Goal: Information Seeking & Learning: Learn about a topic

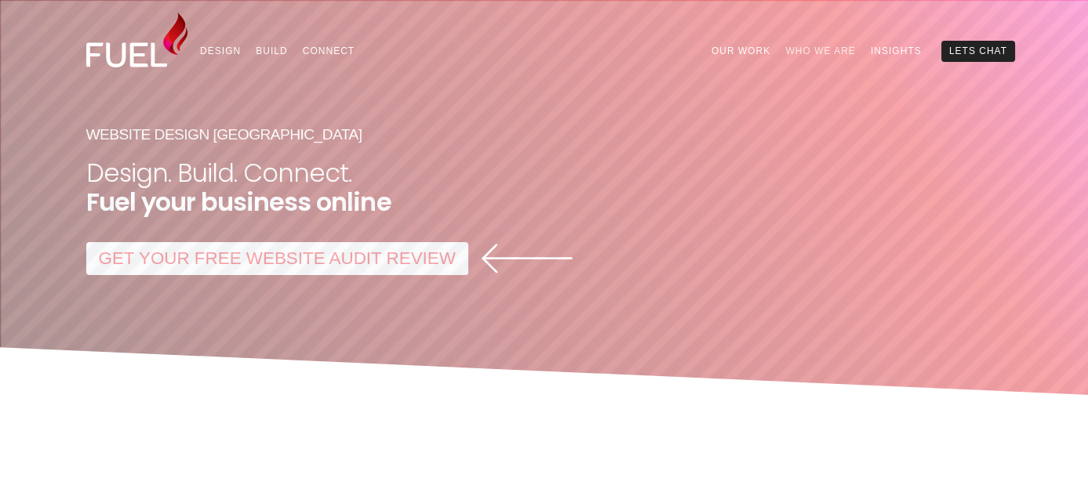
click at [816, 49] on link "Who We Are" at bounding box center [820, 51] width 85 height 20
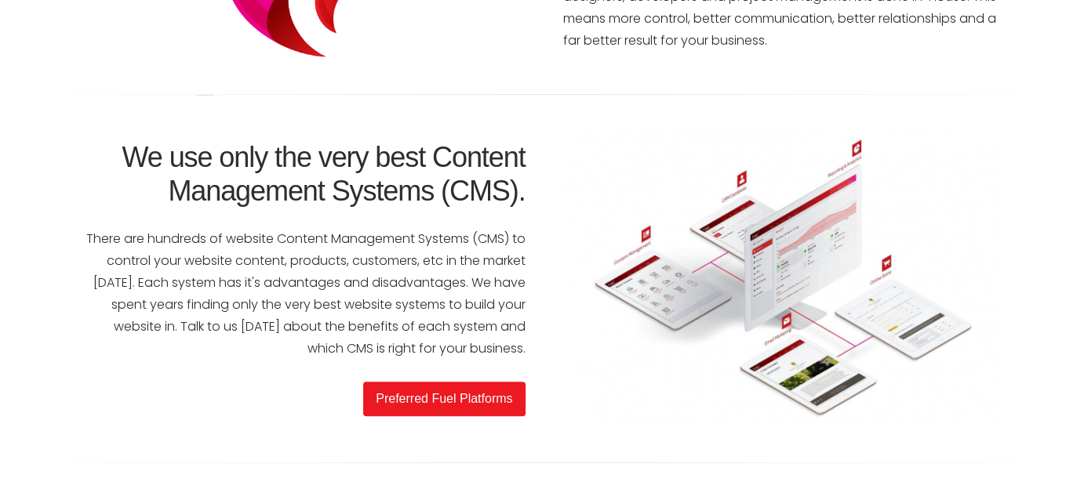
scroll to position [2274, 0]
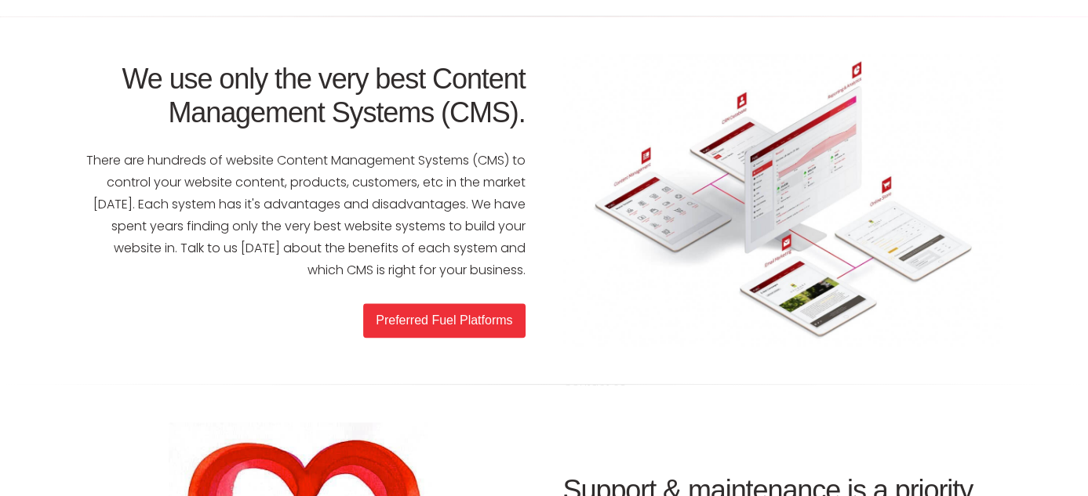
click at [474, 324] on link "Preferred Fuel Platforms" at bounding box center [444, 320] width 162 height 35
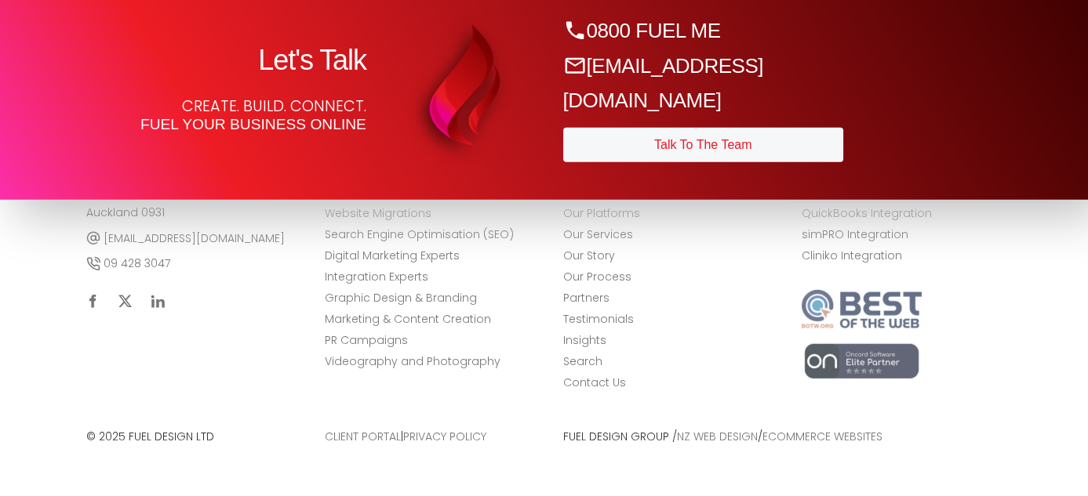
scroll to position [6193, 0]
